Goal: Task Accomplishment & Management: Use online tool/utility

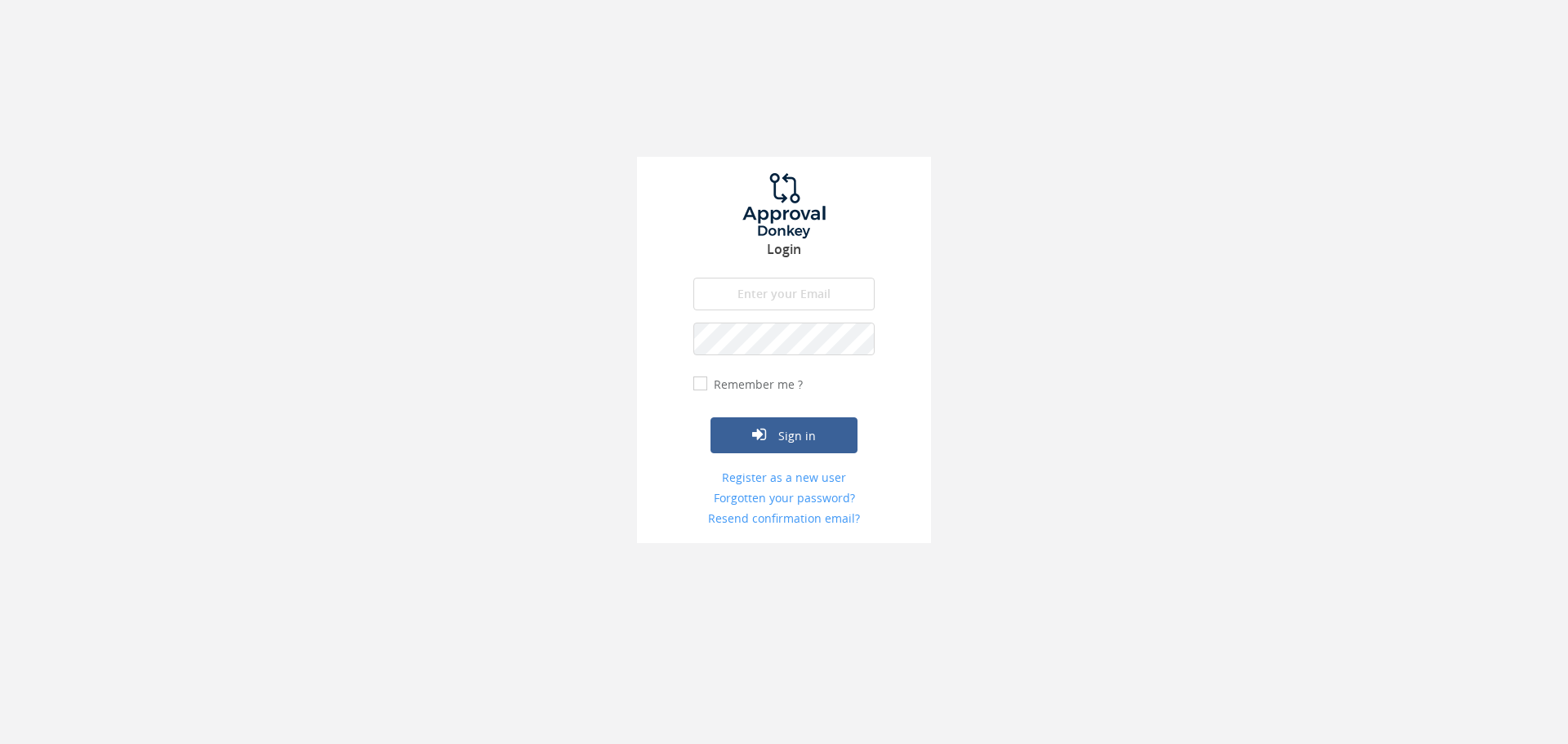
click at [808, 295] on input "email" at bounding box center [784, 294] width 181 height 33
type input "[EMAIL_ADDRESS][DOMAIN_NAME]"
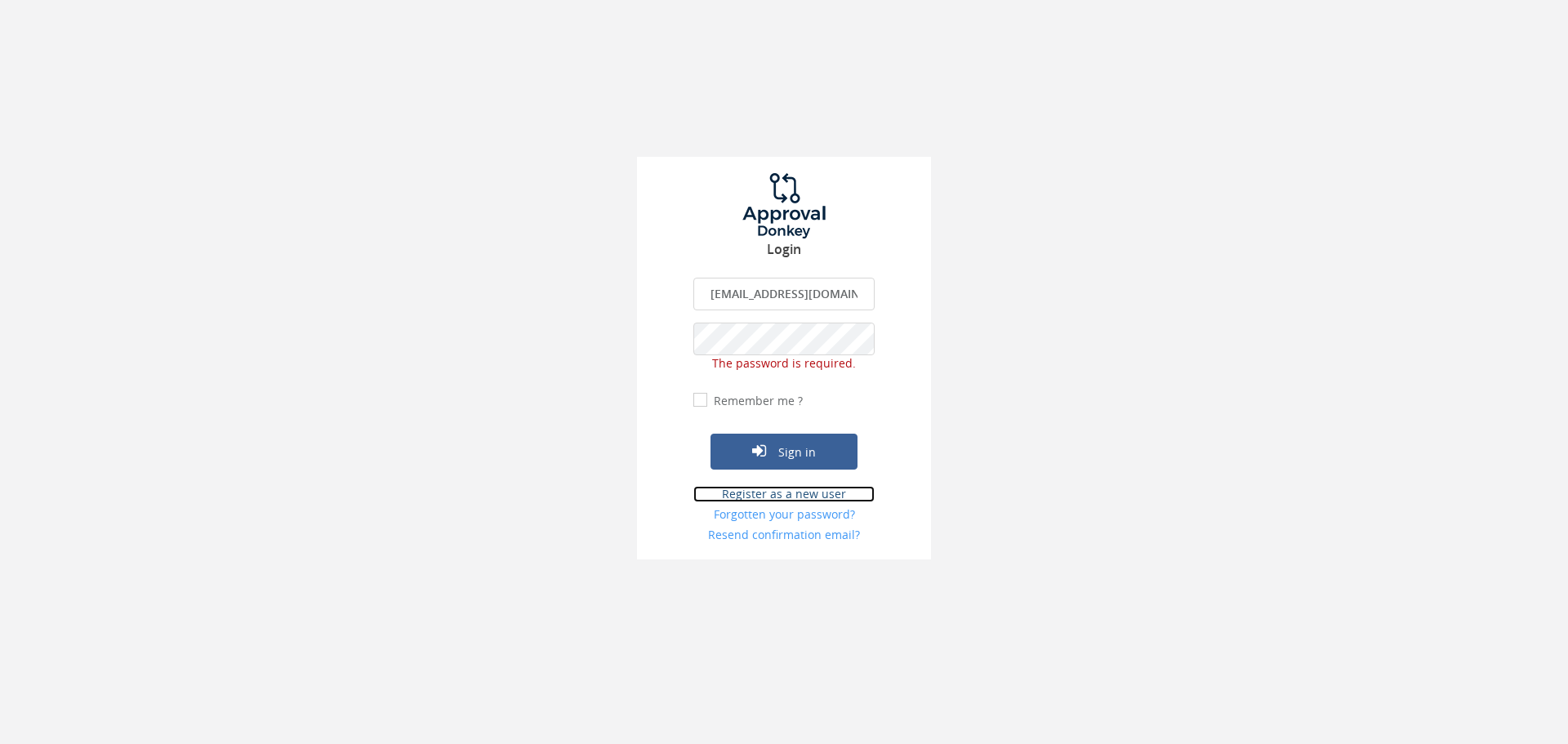
click at [801, 482] on form "mmcvey@interim-health.com The email is required. Invalid email address. The pas…" at bounding box center [784, 410] width 181 height 265
click at [791, 492] on link "Register as a new user" at bounding box center [784, 494] width 181 height 16
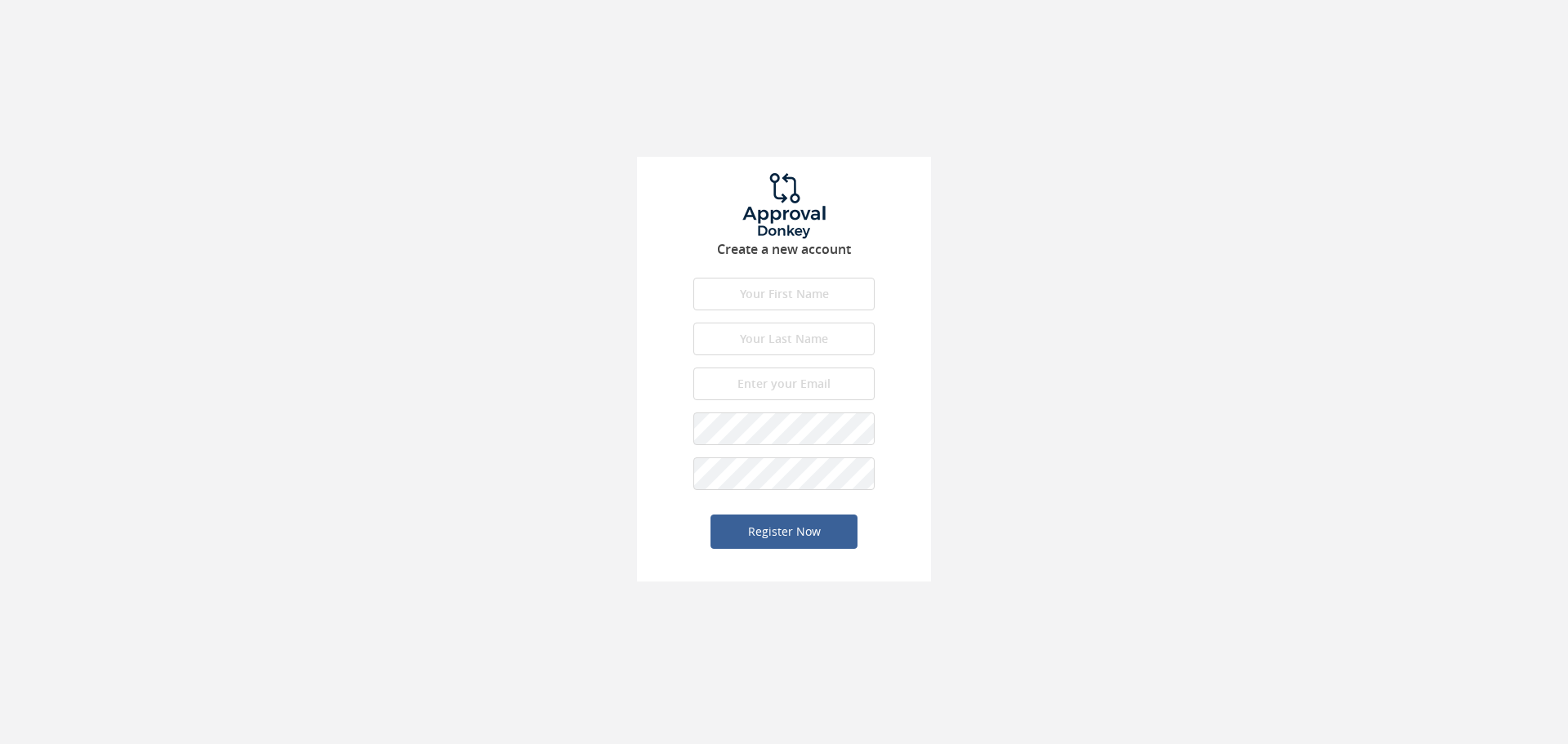
click at [789, 288] on input "text" at bounding box center [784, 294] width 181 height 33
type input "Melodie"
type input "McVey"
type input "[EMAIL_ADDRESS][DOMAIN_NAME]"
click at [795, 548] on button "Register Now" at bounding box center [784, 532] width 147 height 34
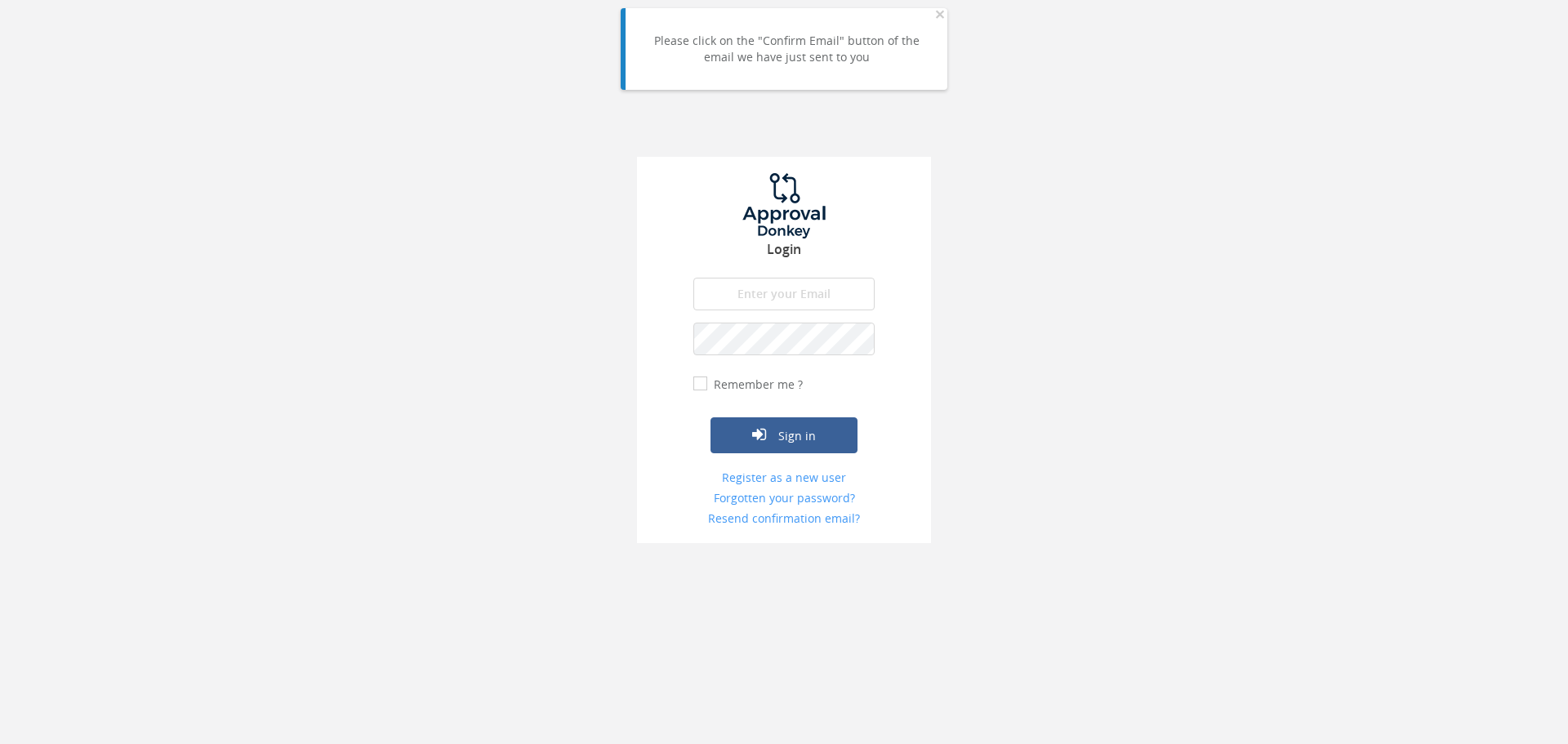
type input "[EMAIL_ADDRESS][DOMAIN_NAME]"
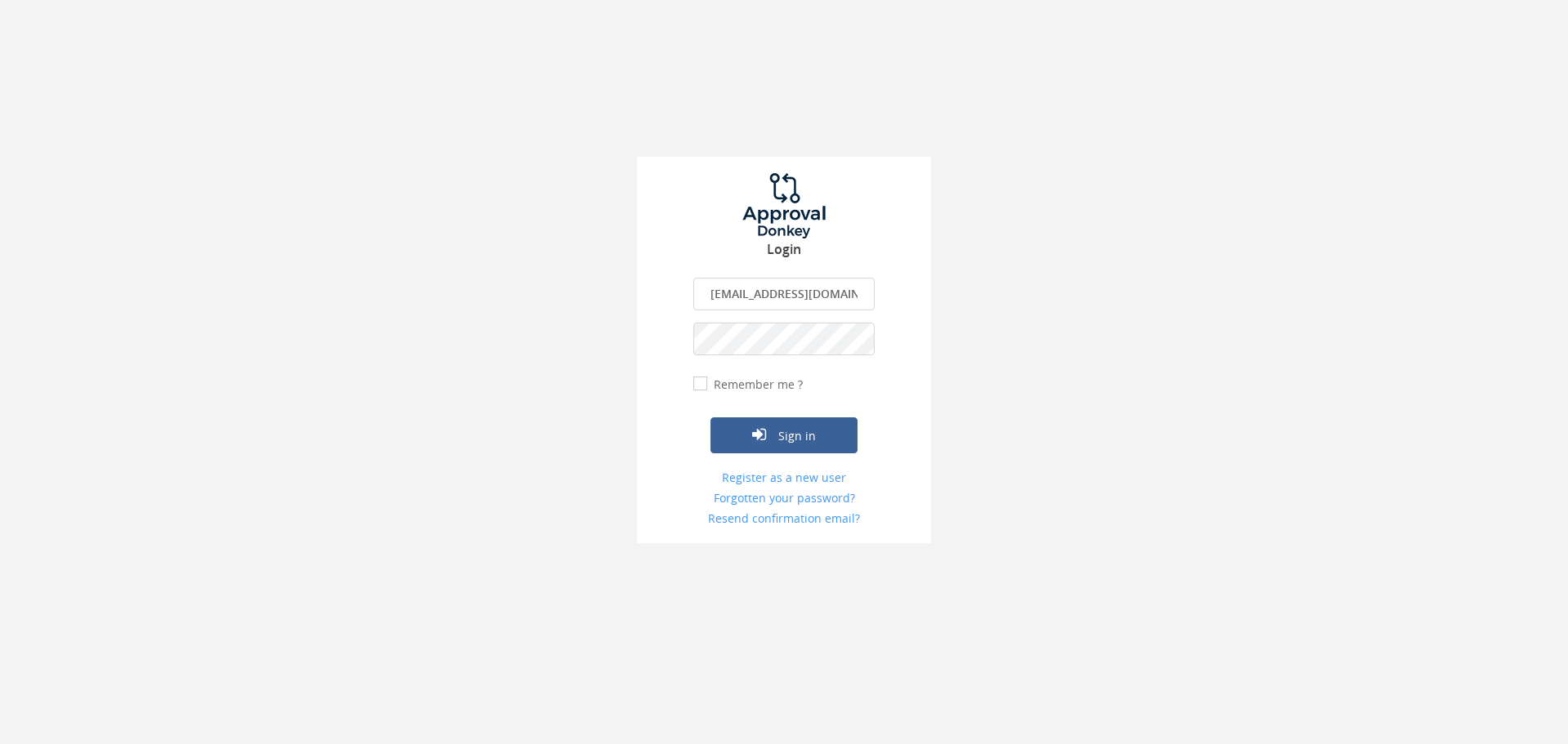
click at [701, 386] on input "Remember me ?" at bounding box center [698, 385] width 11 height 11
checkbox input "true"
click at [802, 438] on button "Sign in" at bounding box center [784, 435] width 147 height 36
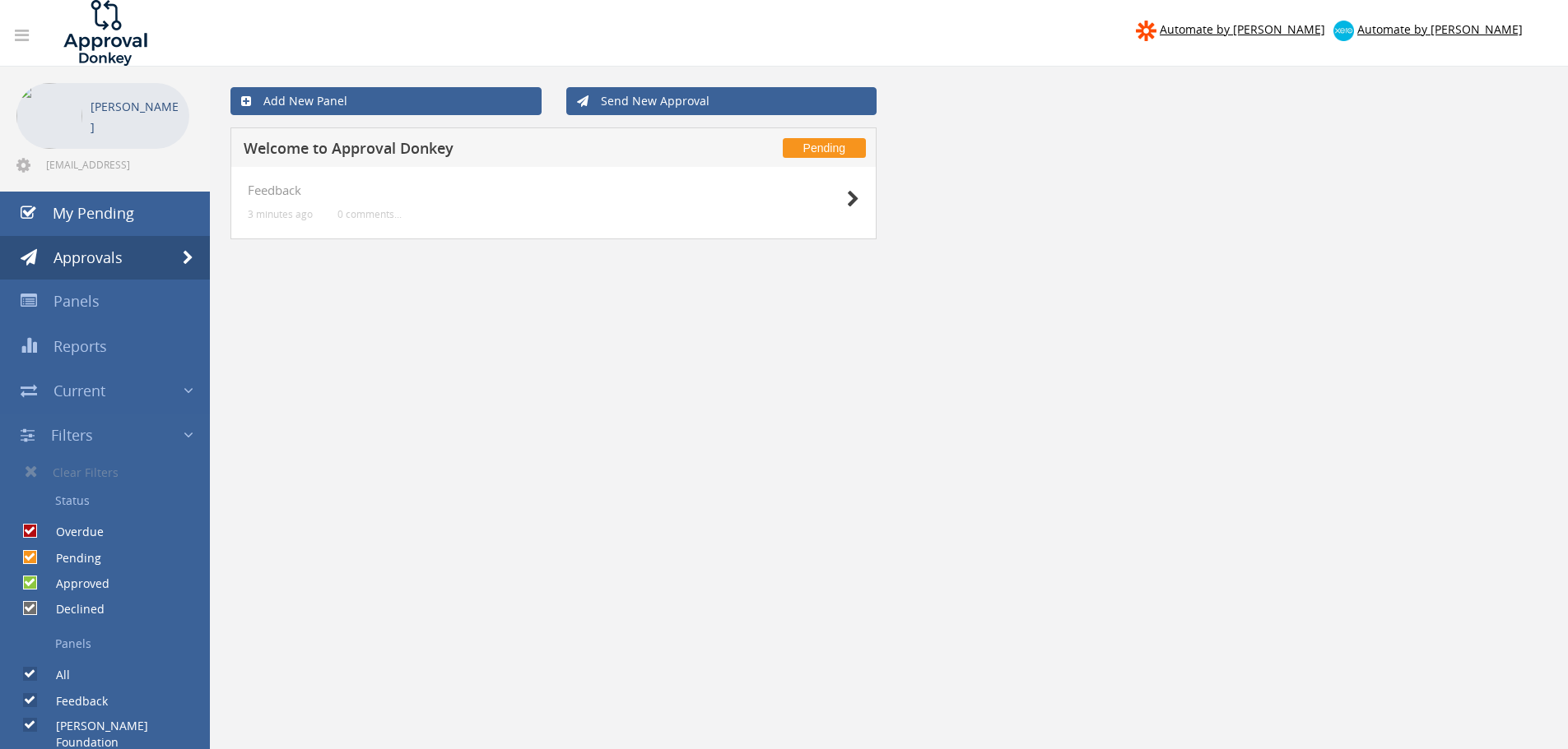
click at [103, 726] on label "[PERSON_NAME] Foundation" at bounding box center [124, 734] width 170 height 33
click at [34, 726] on input "[PERSON_NAME] Foundation" at bounding box center [28, 727] width 11 height 11
checkbox input "false"
click at [64, 727] on label "[PERSON_NAME] Foundation" at bounding box center [124, 734] width 170 height 33
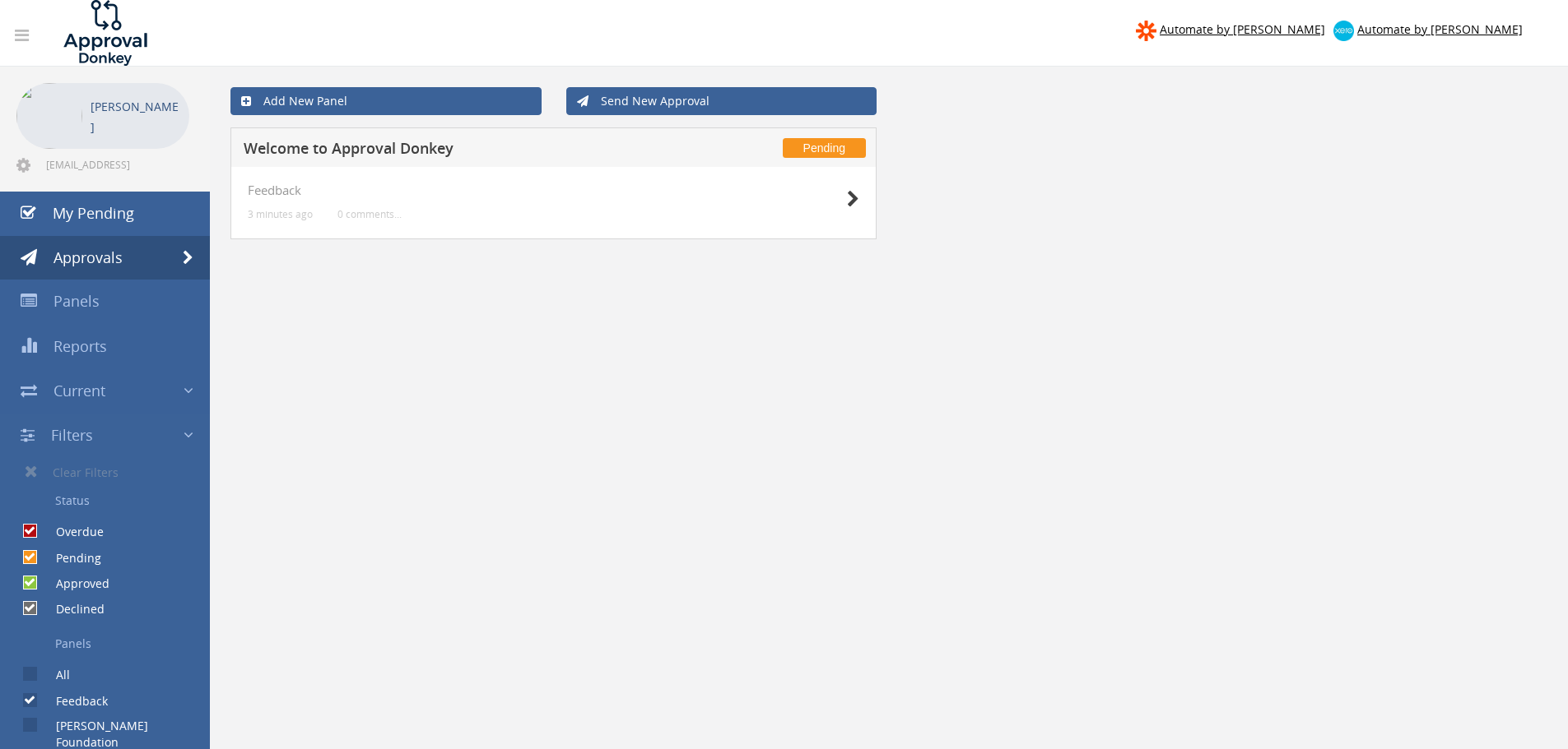
click at [34, 727] on input "[PERSON_NAME] Foundation" at bounding box center [28, 727] width 11 height 11
checkbox input "true"
click at [190, 395] on span at bounding box center [188, 391] width 10 height 21
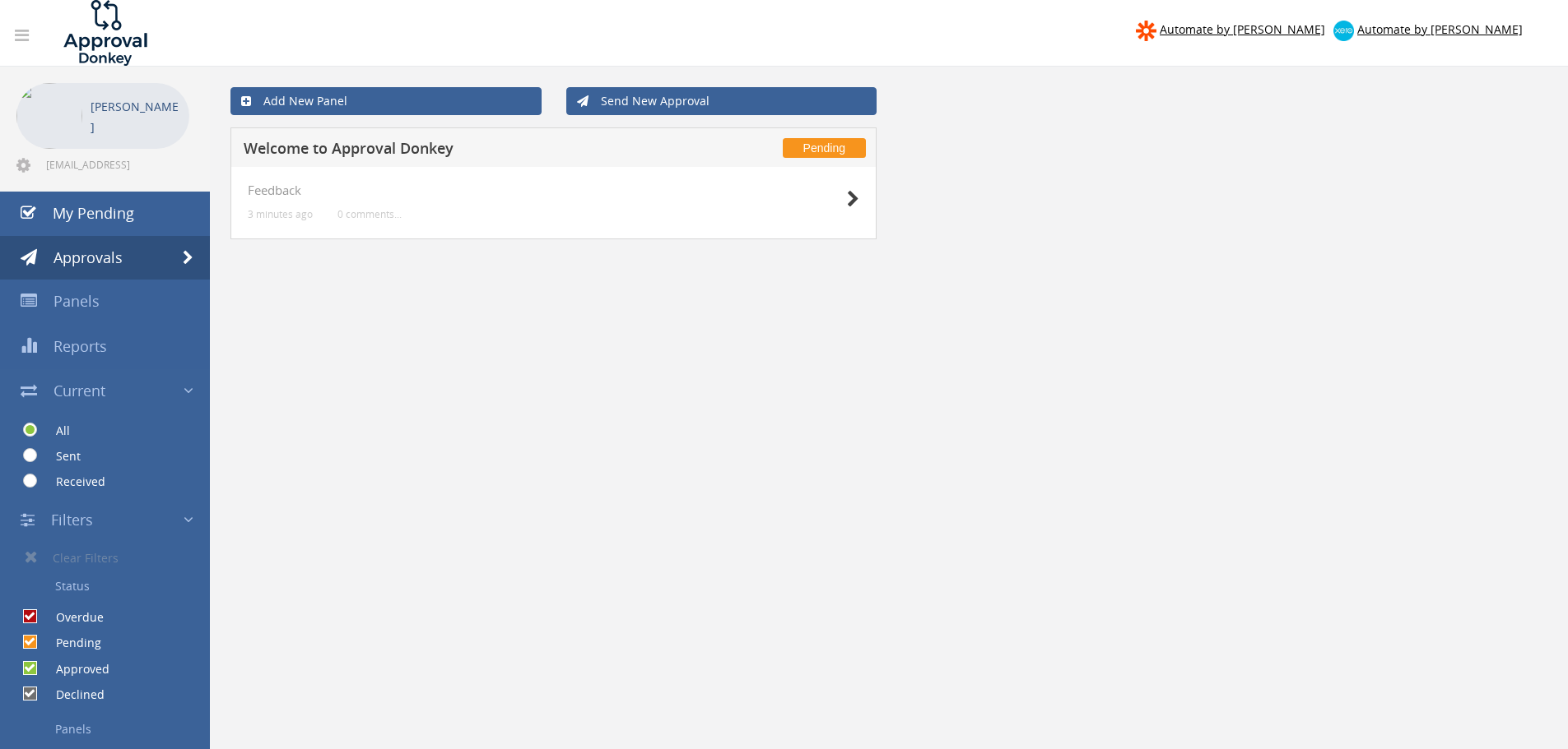
click at [160, 522] on link "Filters" at bounding box center [105, 520] width 210 height 45
click at [173, 518] on link "Filters" at bounding box center [105, 520] width 210 height 45
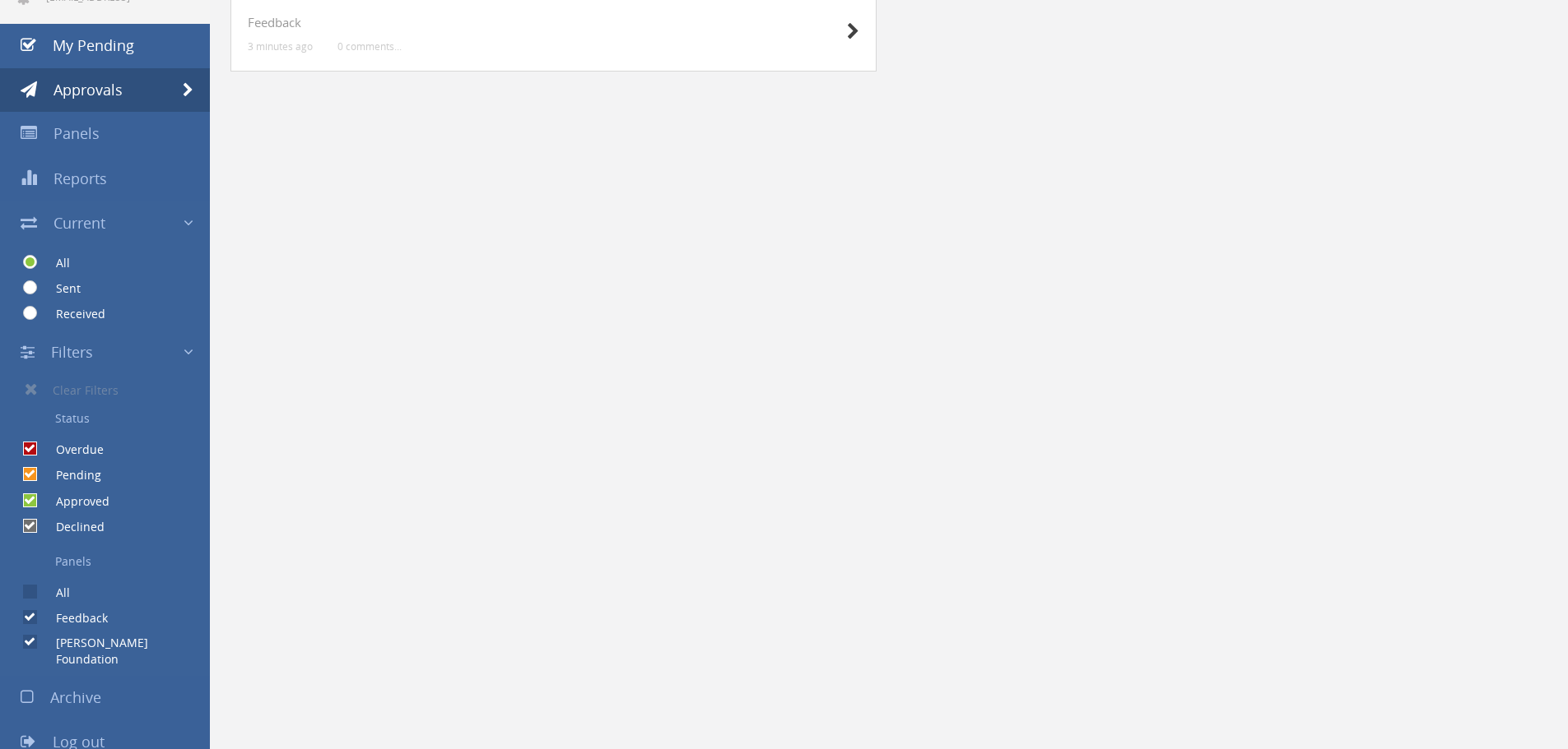
click at [70, 467] on label "Pending" at bounding box center [70, 476] width 62 height 16
click at [34, 469] on input "Pending" at bounding box center [28, 475] width 11 height 11
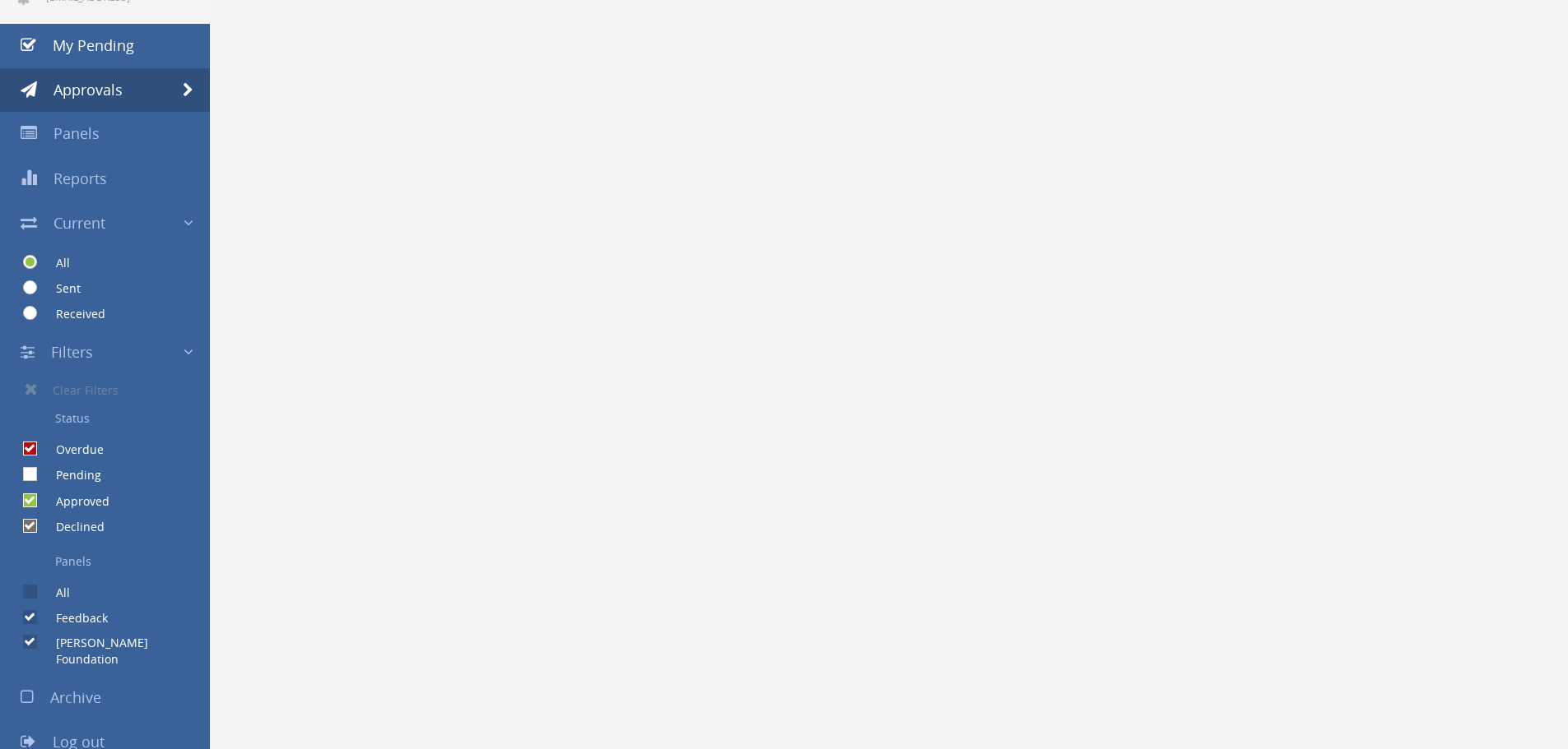
click at [72, 473] on label "Pending" at bounding box center [70, 476] width 62 height 16
click at [34, 473] on input "Pending" at bounding box center [28, 475] width 11 height 11
checkbox input "true"
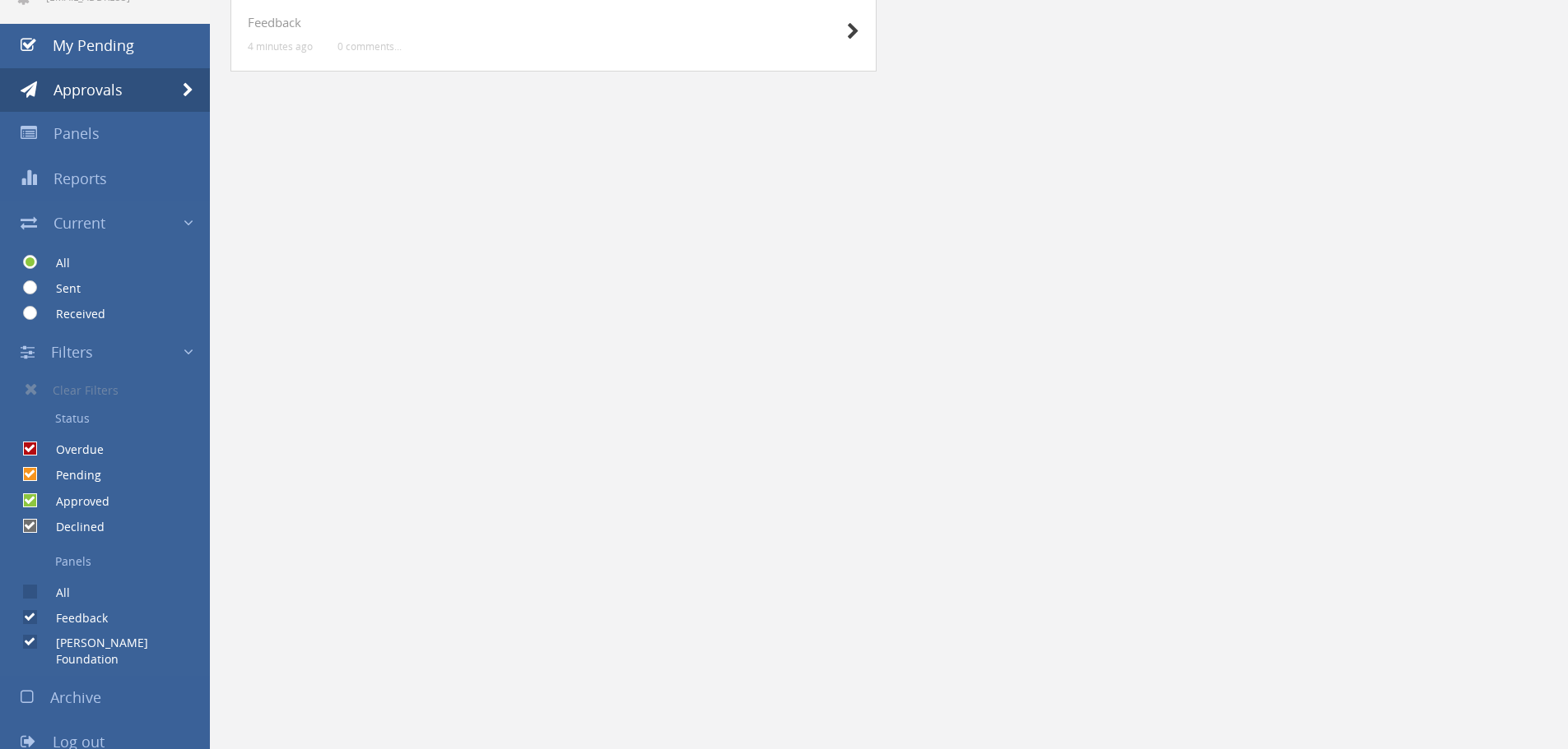
scroll to position [0, 0]
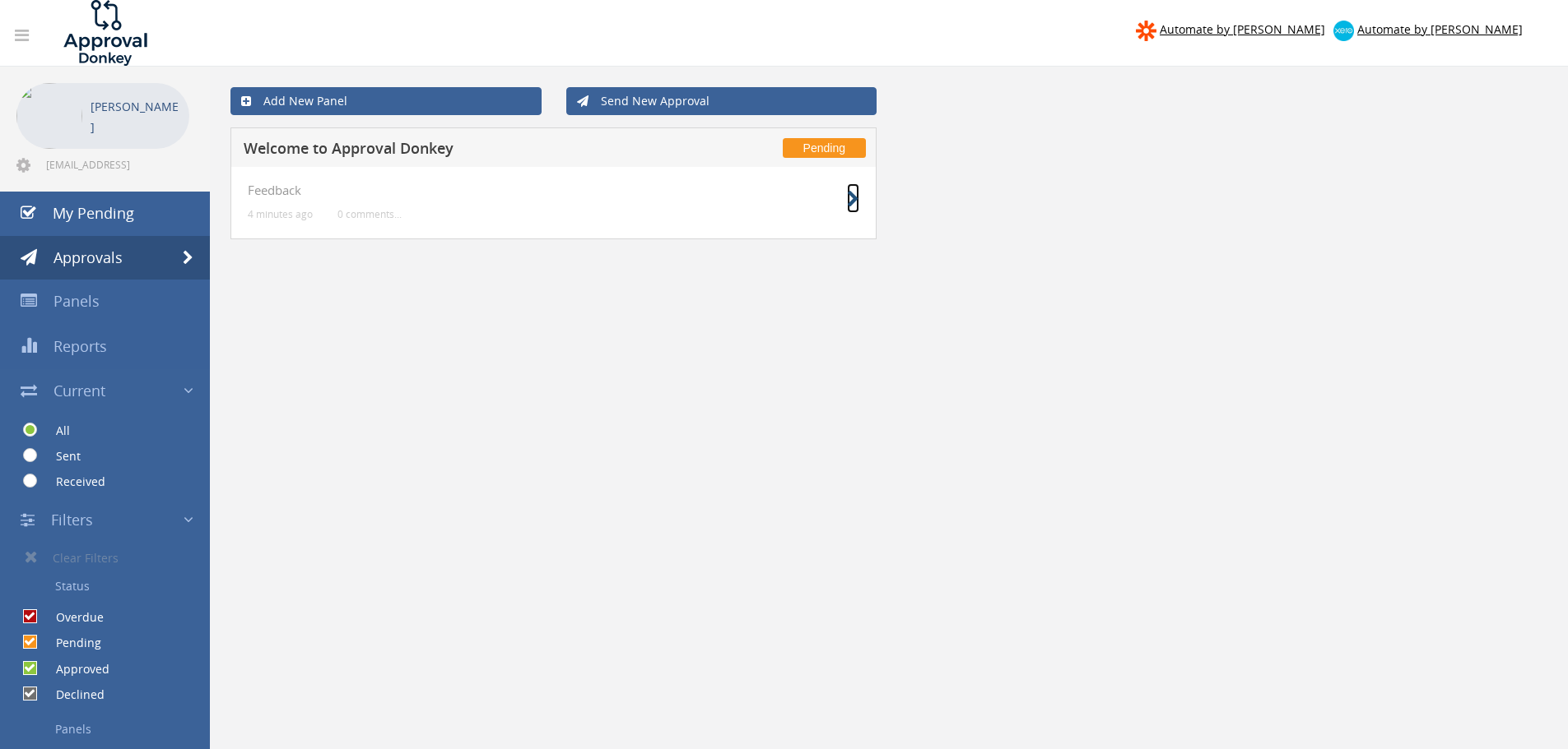
click at [851, 196] on icon at bounding box center [853, 199] width 13 height 17
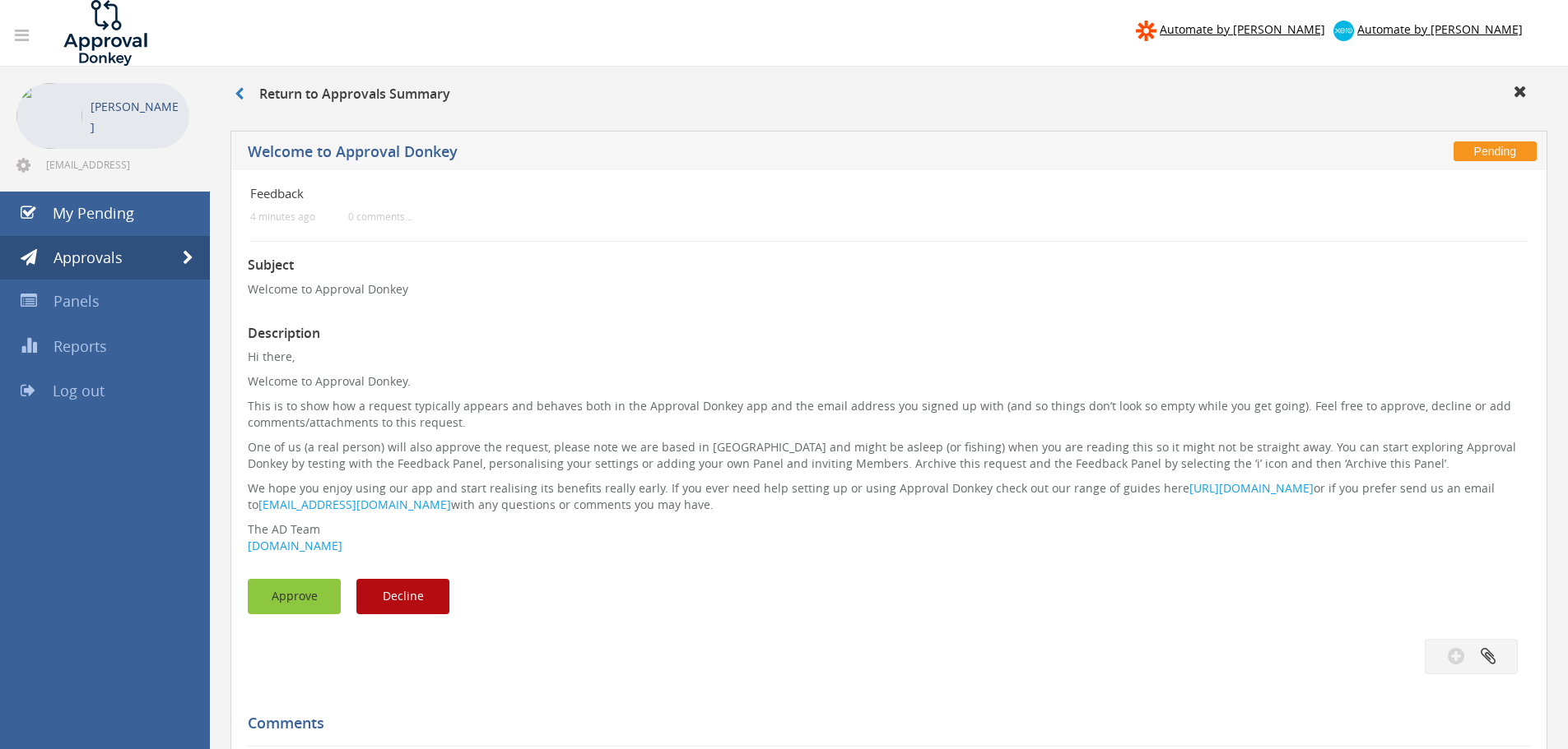
click at [284, 593] on button "Approve" at bounding box center [294, 597] width 93 height 36
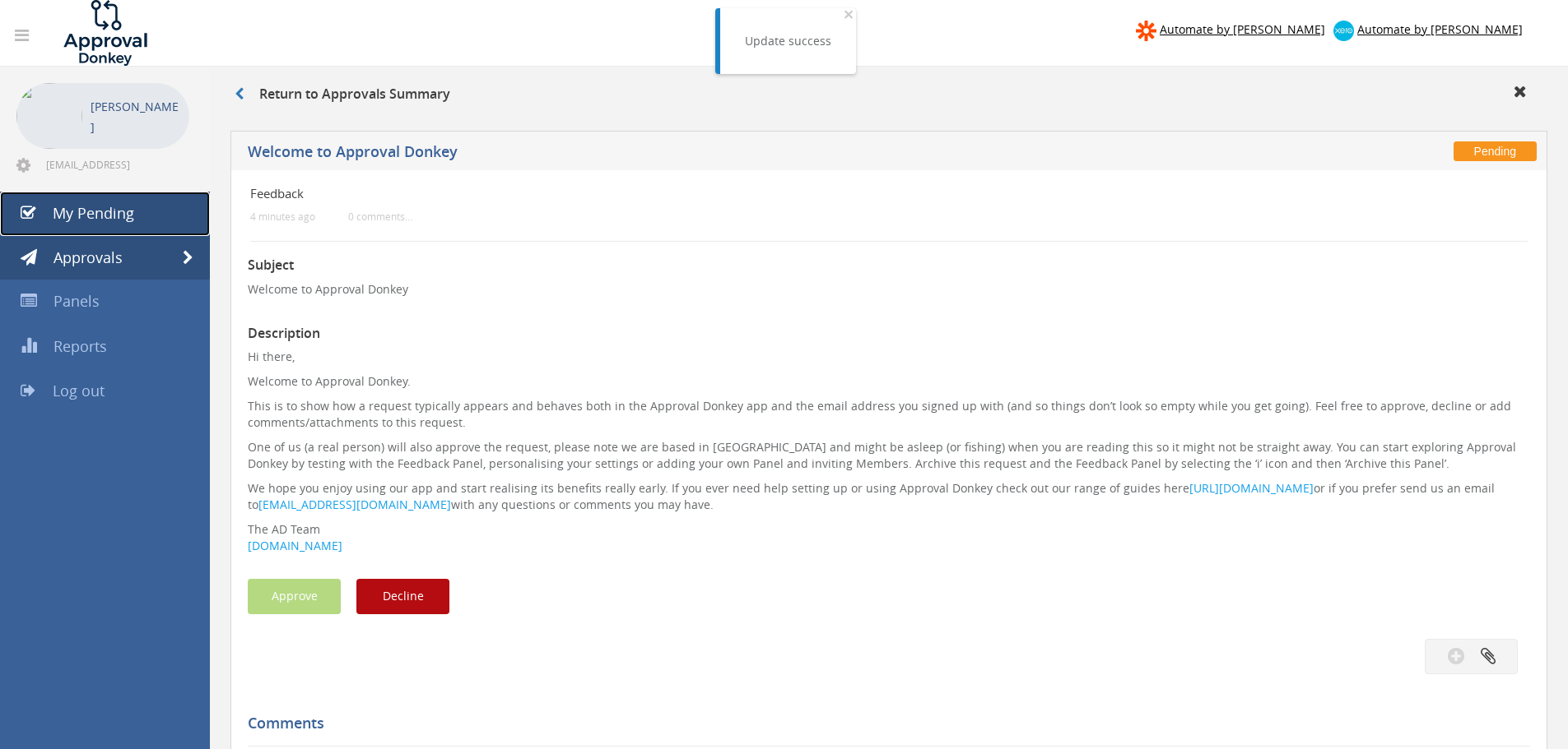
click at [95, 215] on span "My Pending" at bounding box center [93, 213] width 81 height 20
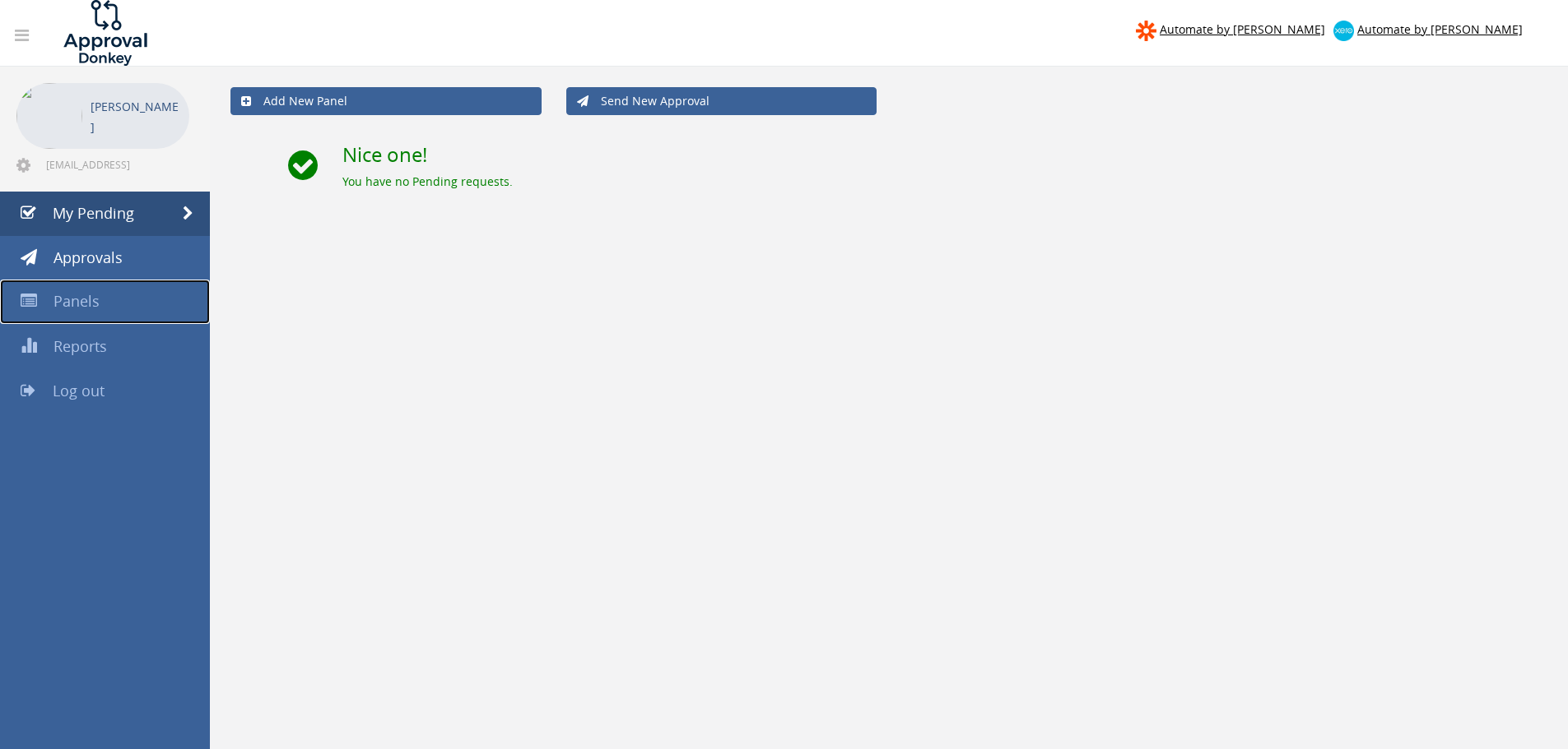
click at [88, 297] on span "Panels" at bounding box center [77, 302] width 46 height 20
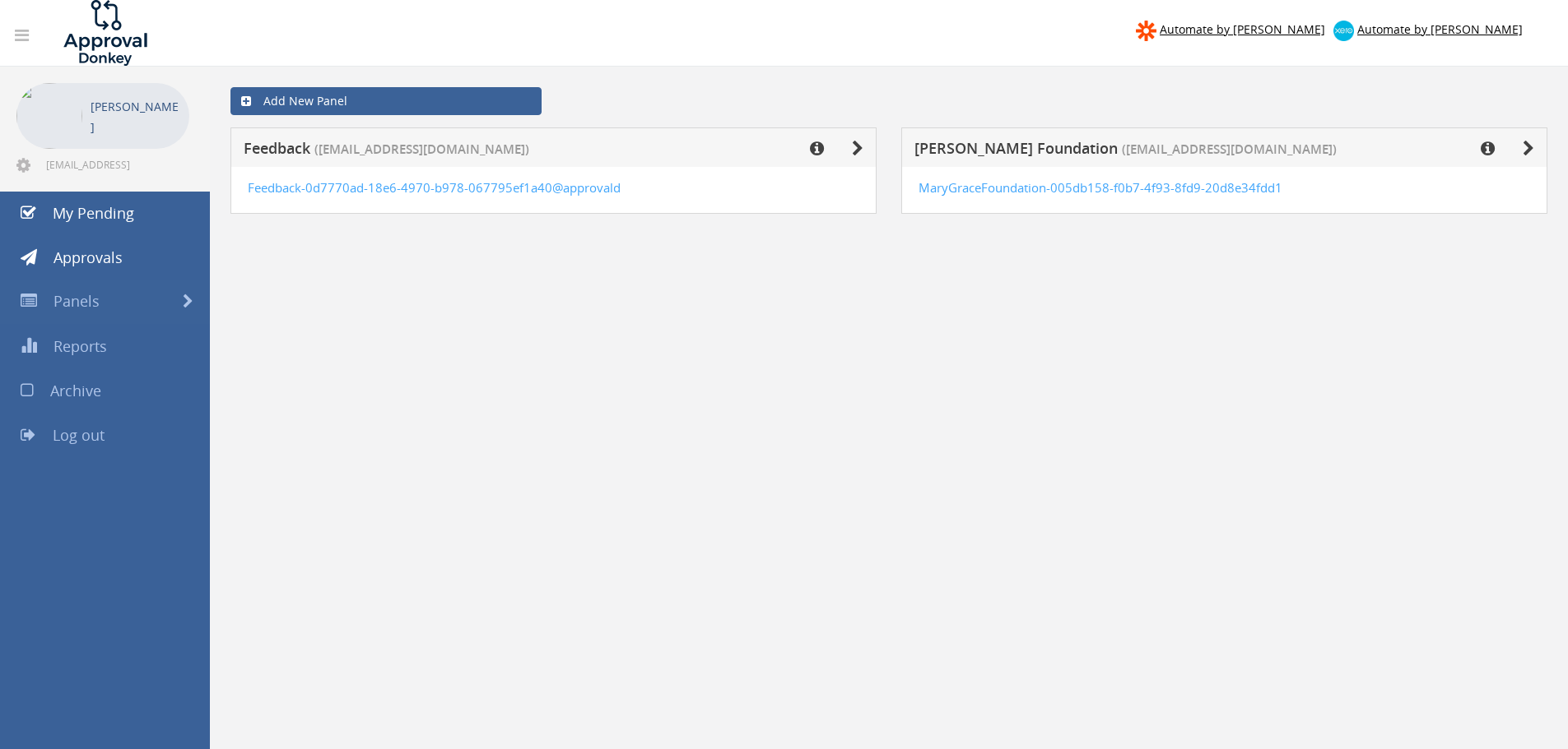
click at [732, 58] on nav "Automate by [PERSON_NAME] Automate by [PERSON_NAME]" at bounding box center [783, 33] width 1593 height 66
